Goal: Task Accomplishment & Management: Manage account settings

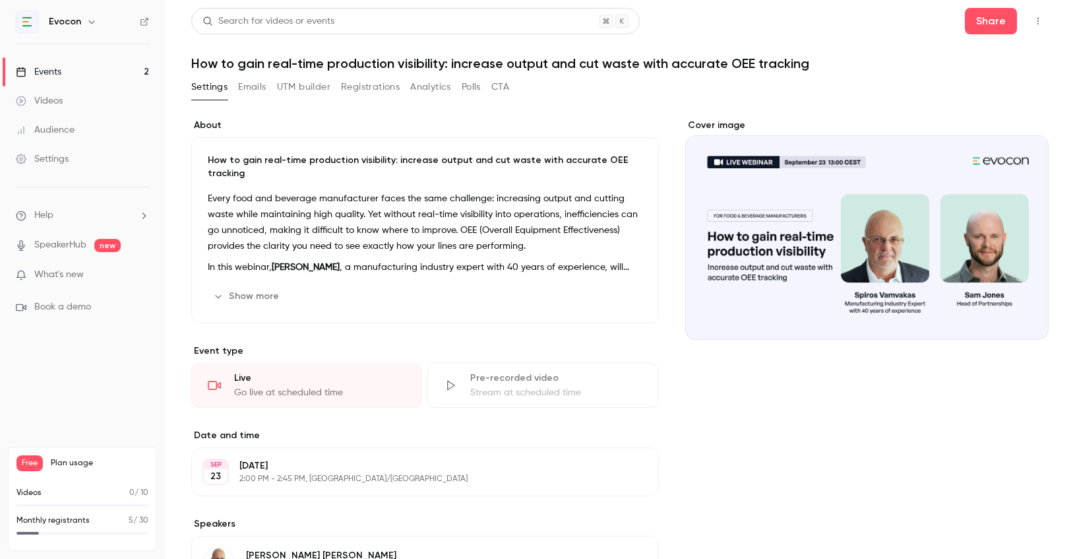
click at [378, 82] on button "Registrations" at bounding box center [370, 87] width 59 height 21
